Goal: Information Seeking & Learning: Learn about a topic

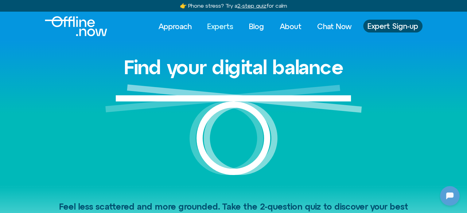
click at [227, 25] on link "Experts" at bounding box center [220, 27] width 37 height 14
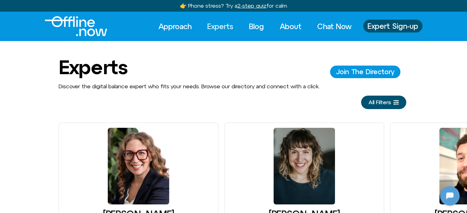
click at [380, 100] on span "All Filters" at bounding box center [379, 102] width 22 height 6
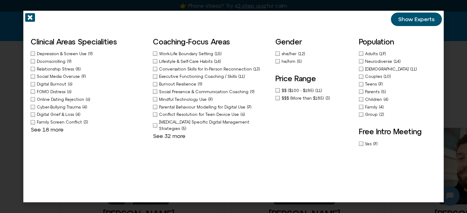
click at [68, 53] on span "Depression & Screen Use" at bounding box center [62, 54] width 51 height 5
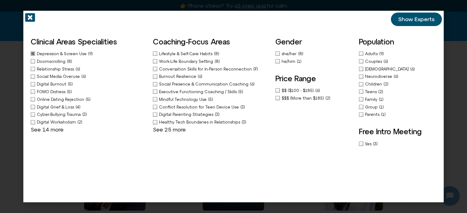
drag, startPoint x: 418, startPoint y: 18, endPoint x: 415, endPoint y: 20, distance: 3.3
click at [417, 18] on span "Show Experts" at bounding box center [416, 19] width 36 height 6
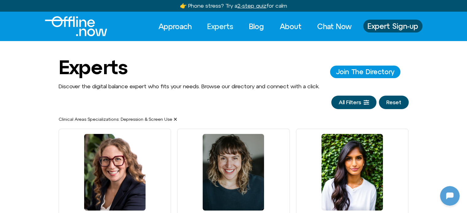
click at [392, 103] on button "Reset" at bounding box center [394, 103] width 30 height 14
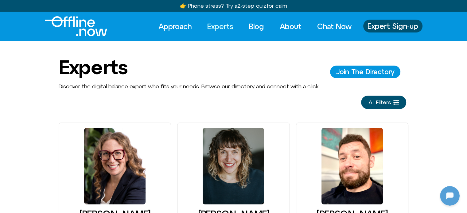
click at [373, 104] on span "All Filters" at bounding box center [379, 102] width 22 height 6
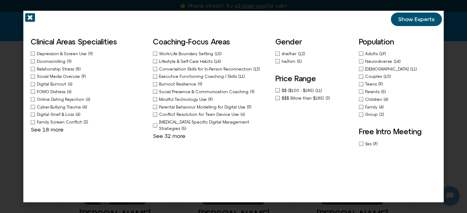
click at [168, 119] on div "ADHD Specific Digital Management Strategies (5)" at bounding box center [211, 125] width 116 height 13
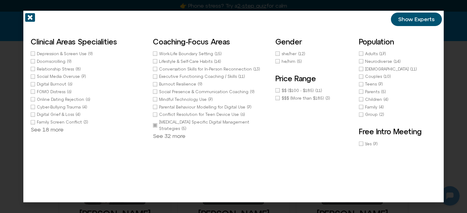
click at [432, 16] on span "Show Experts" at bounding box center [416, 19] width 36 height 6
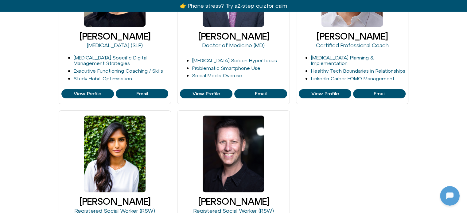
scroll to position [307, 0]
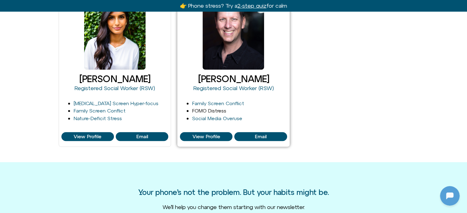
click at [211, 111] on link "FOMO Distress" at bounding box center [209, 111] width 34 height 6
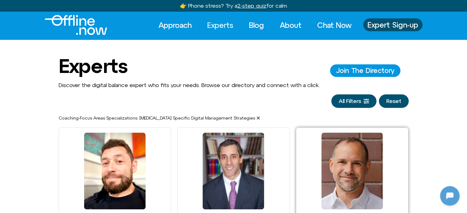
scroll to position [0, 0]
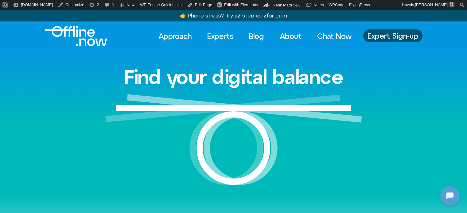
click at [226, 38] on link "Experts" at bounding box center [220, 36] width 37 height 14
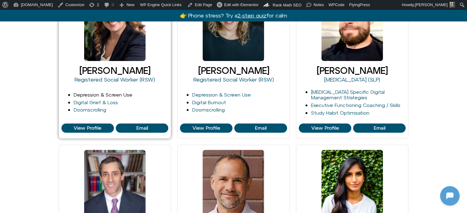
click at [105, 94] on link "Depression & Screen Use" at bounding box center [103, 95] width 59 height 6
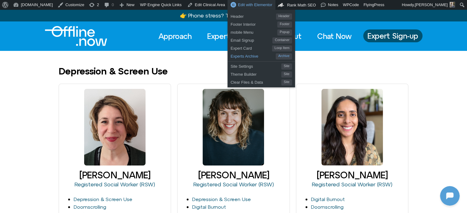
click at [231, 55] on span "Experts Archive" at bounding box center [253, 56] width 45 height 8
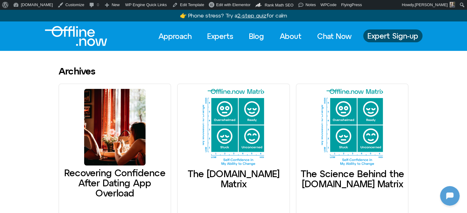
click at [77, 33] on img "Logo" at bounding box center [76, 36] width 62 height 20
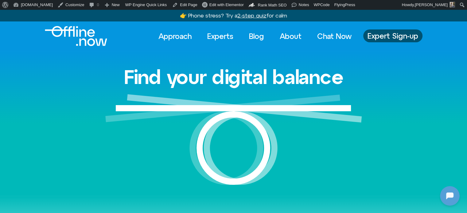
click at [148, 33] on div "Approach Experts Blog About Chat Now Approach Experts Blog About Chat Now Exper…" at bounding box center [265, 36] width 313 height 14
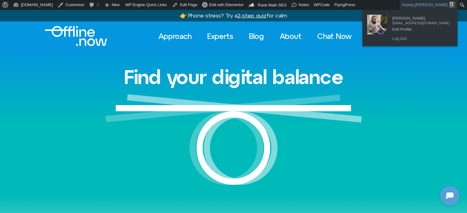
click at [420, 40] on link "Log Out" at bounding box center [420, 39] width 63 height 8
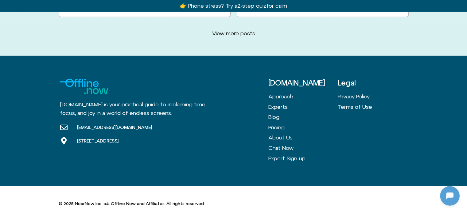
scroll to position [1794, 0]
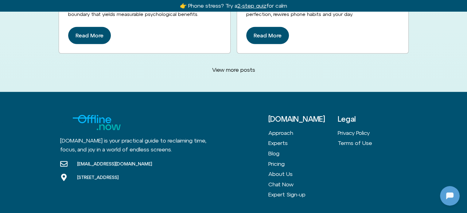
click at [62, 63] on div "View more posts" at bounding box center [234, 70] width 350 height 14
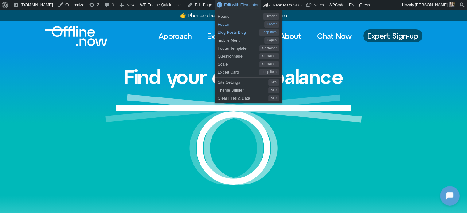
drag, startPoint x: 210, startPoint y: 25, endPoint x: 254, endPoint y: 31, distance: 44.4
click at [218, 25] on span "Footer" at bounding box center [241, 24] width 47 height 8
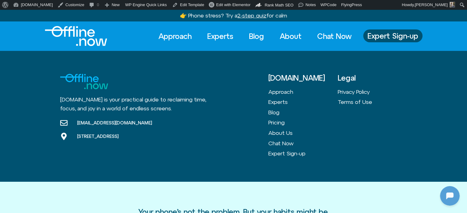
drag, startPoint x: 80, startPoint y: 38, endPoint x: 91, endPoint y: 37, distance: 10.3
click at [80, 38] on img "Logo" at bounding box center [76, 36] width 62 height 20
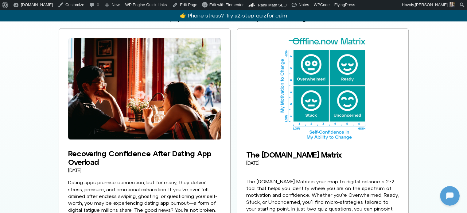
scroll to position [982, 0]
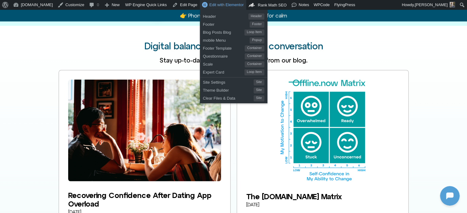
click at [209, 5] on span "Edit with Elementor" at bounding box center [226, 4] width 34 height 5
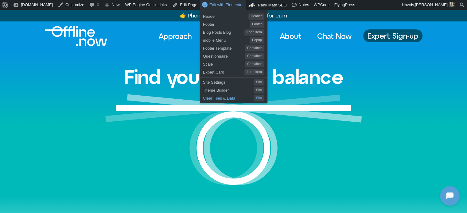
click at [203, 98] on span "Clear Files & Data" at bounding box center [228, 98] width 51 height 8
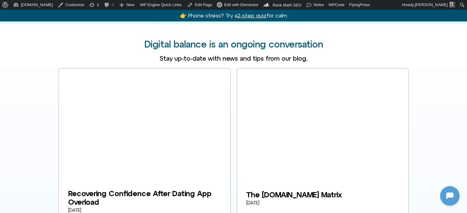
scroll to position [982, 0]
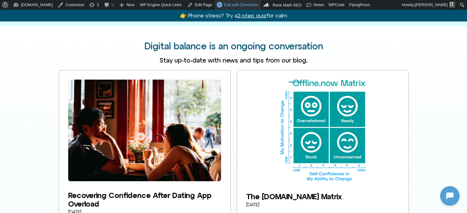
click at [219, 1] on link "Edit with Elementor" at bounding box center [238, 5] width 46 height 10
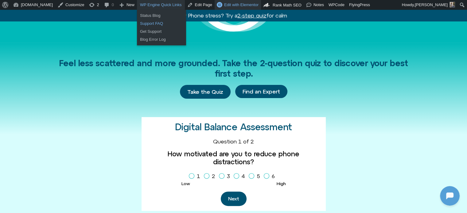
scroll to position [73, 0]
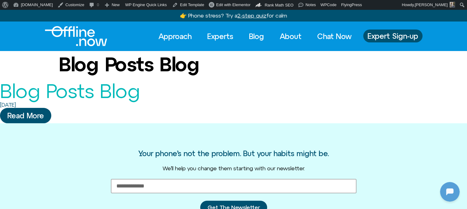
click at [71, 34] on img "Logo" at bounding box center [76, 36] width 62 height 20
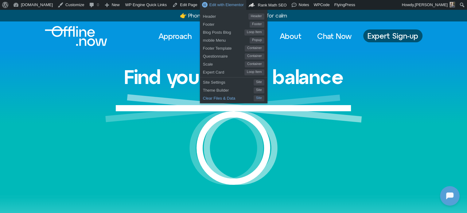
click at [204, 98] on span "Clear Files & Data" at bounding box center [228, 98] width 51 height 8
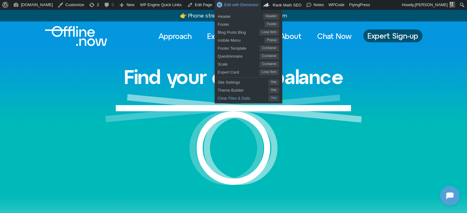
click at [218, 99] on span "Clear Files & Data" at bounding box center [243, 98] width 51 height 8
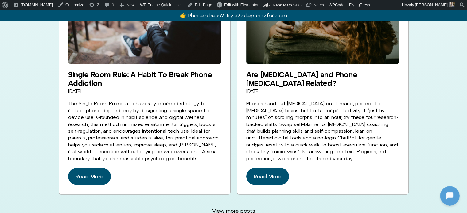
scroll to position [1719, 0]
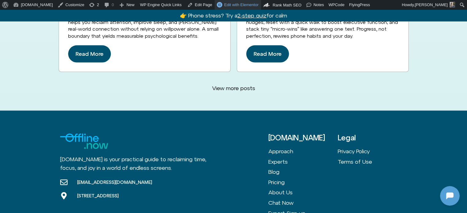
click at [224, 5] on span "Edit with Elementor" at bounding box center [241, 4] width 34 height 5
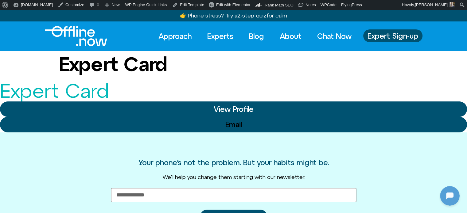
click at [86, 35] on img "Logo" at bounding box center [76, 36] width 62 height 20
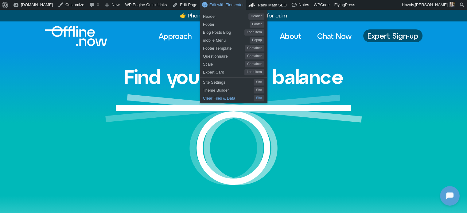
click at [207, 99] on span "Clear Files & Data" at bounding box center [228, 98] width 51 height 8
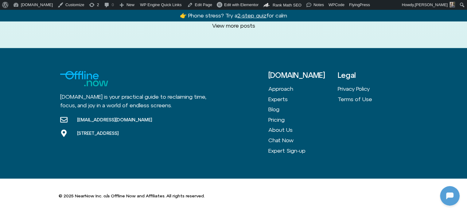
scroll to position [1774, 0]
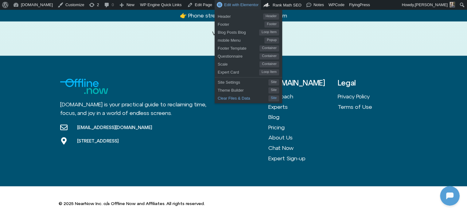
click at [218, 97] on span "Clear Files & Data" at bounding box center [243, 98] width 51 height 8
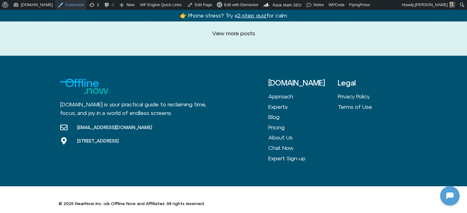
scroll to position [0, 0]
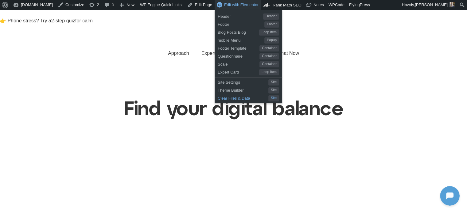
click at [219, 100] on span "Clear Files & Data" at bounding box center [243, 98] width 51 height 8
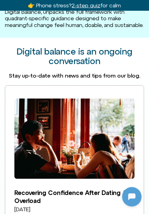
scroll to position [1525, 0]
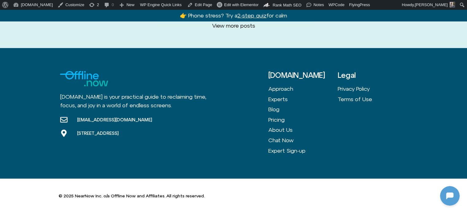
scroll to position [2155, 0]
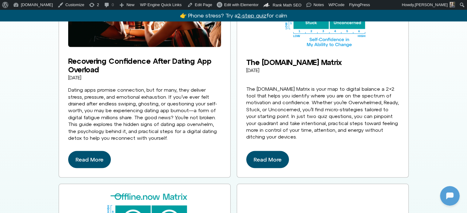
scroll to position [1105, 0]
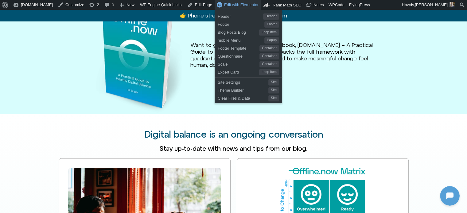
click at [228, 2] on span "Edit with Elementor" at bounding box center [241, 4] width 34 height 5
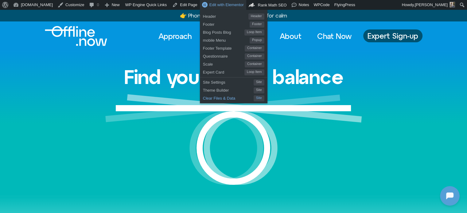
click at [203, 97] on span "Clear Files & Data" at bounding box center [228, 98] width 51 height 8
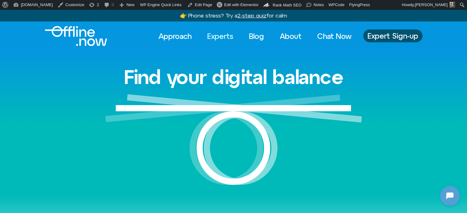
click at [215, 37] on link "Experts" at bounding box center [220, 36] width 37 height 14
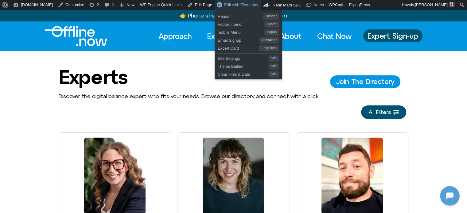
click at [224, 5] on span "Edit with Elementor" at bounding box center [241, 4] width 34 height 5
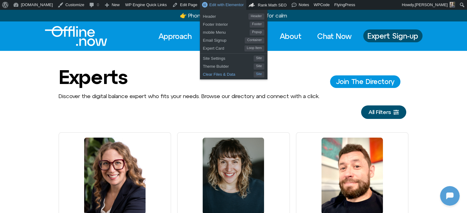
click at [203, 75] on span "Clear Files & Data" at bounding box center [228, 74] width 51 height 8
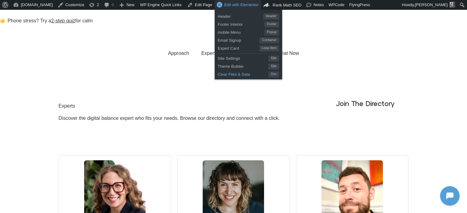
click at [218, 76] on span "Clear Files & Data" at bounding box center [243, 74] width 51 height 8
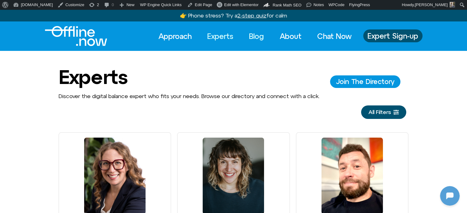
click at [255, 37] on link "Blog" at bounding box center [256, 36] width 26 height 14
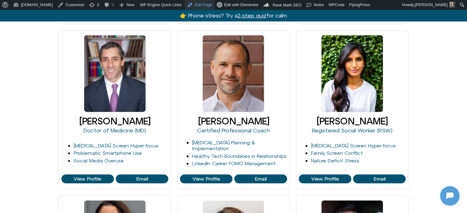
scroll to position [246, 0]
